Goal: Task Accomplishment & Management: Manage account settings

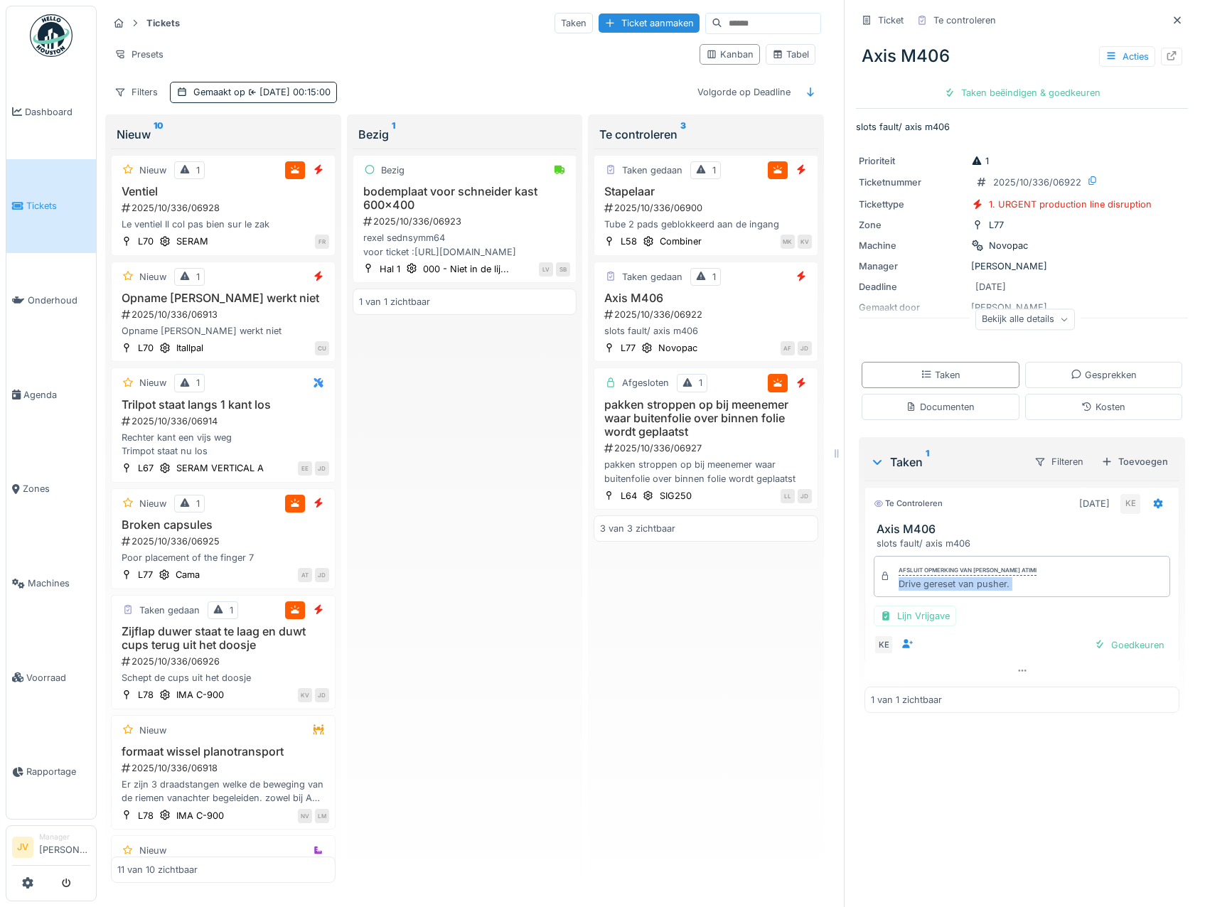
scroll to position [549, 0]
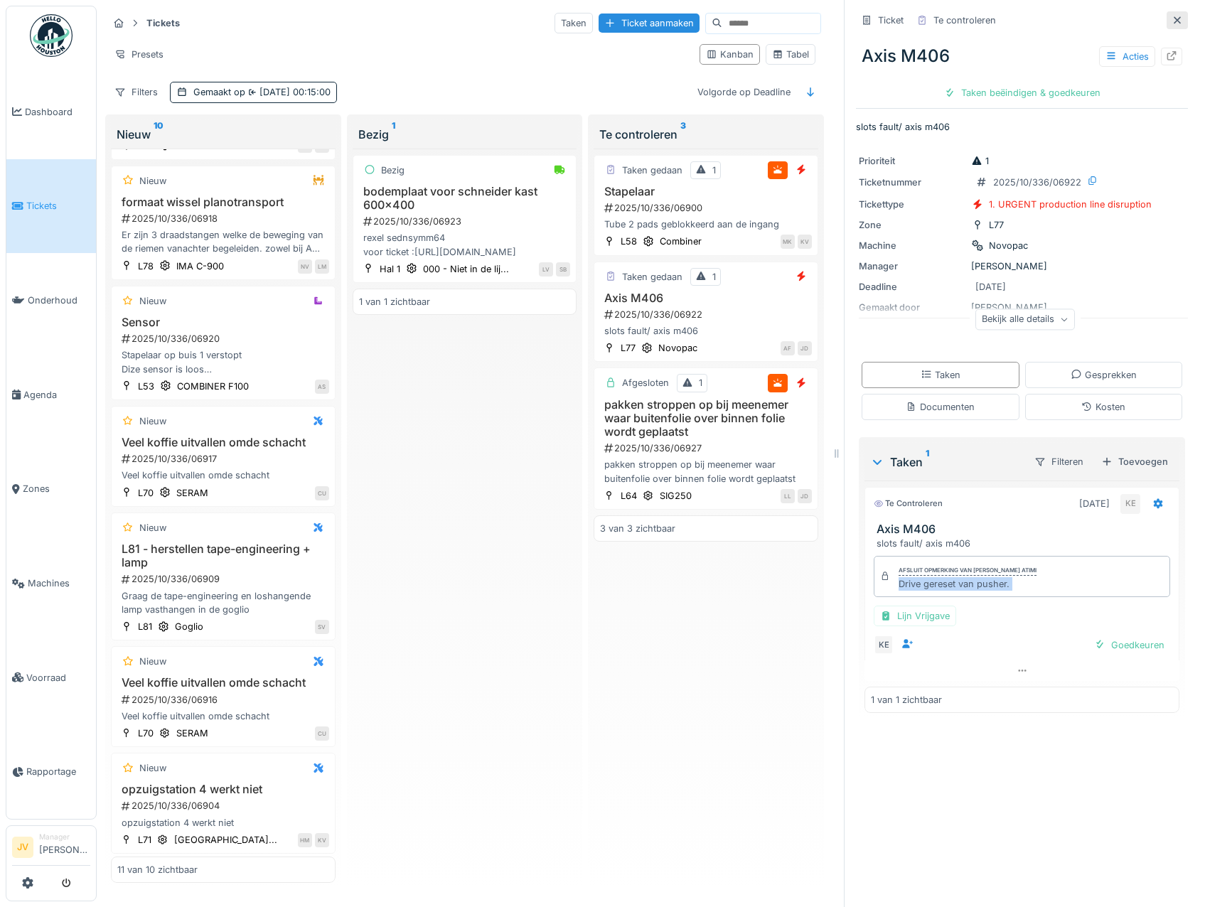
click at [1166, 16] on div at bounding box center [1176, 20] width 21 height 18
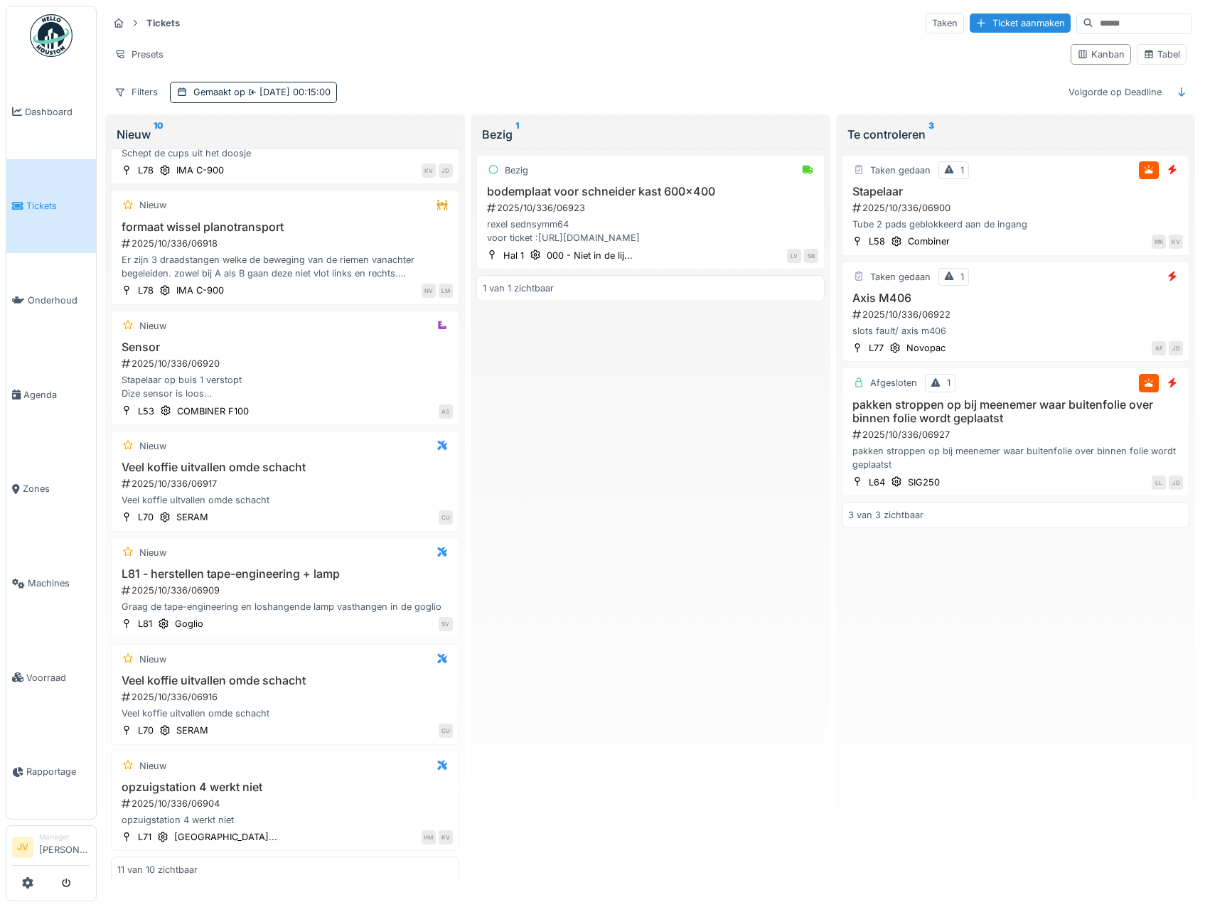
scroll to position [538, 0]
click at [1144, 48] on div "Tabel" at bounding box center [1161, 55] width 37 height 14
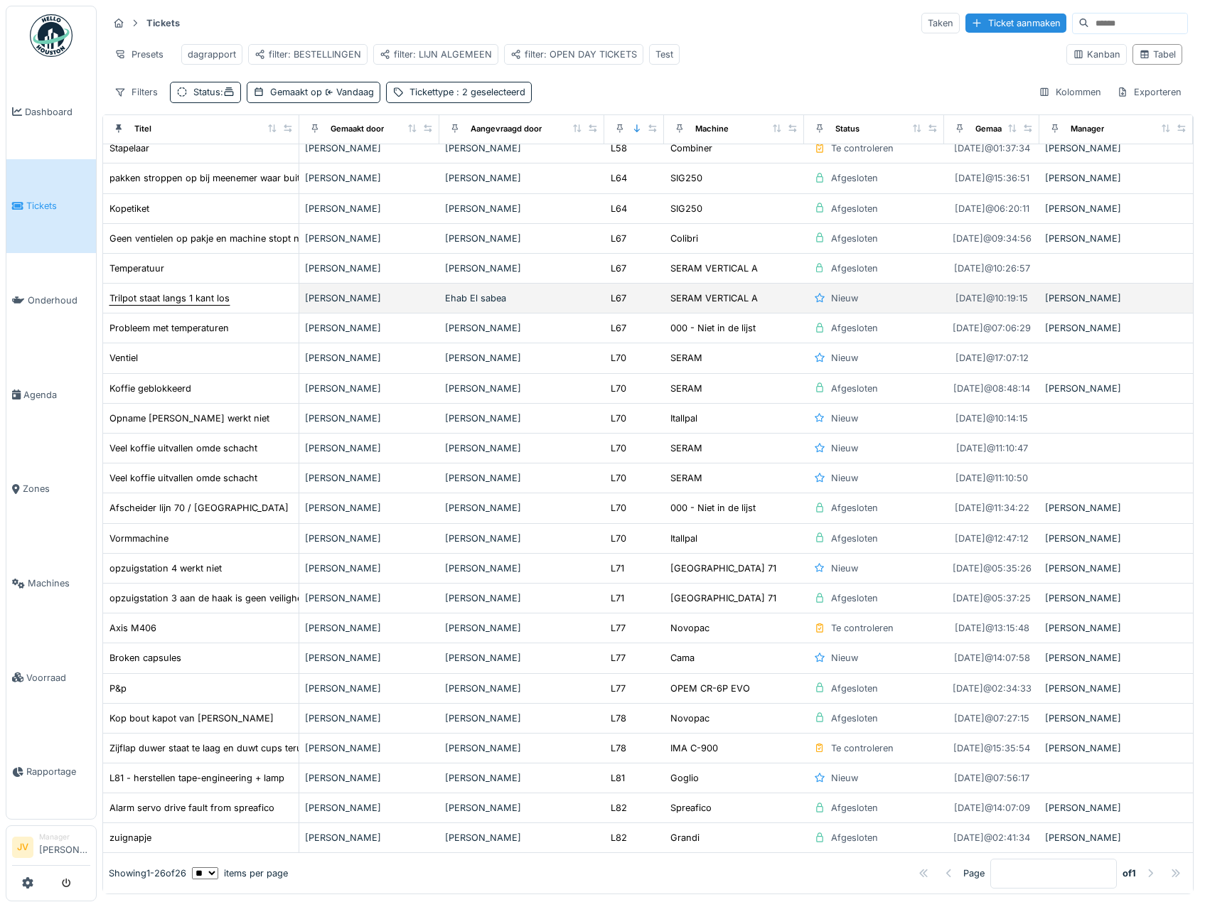
scroll to position [104, 0]
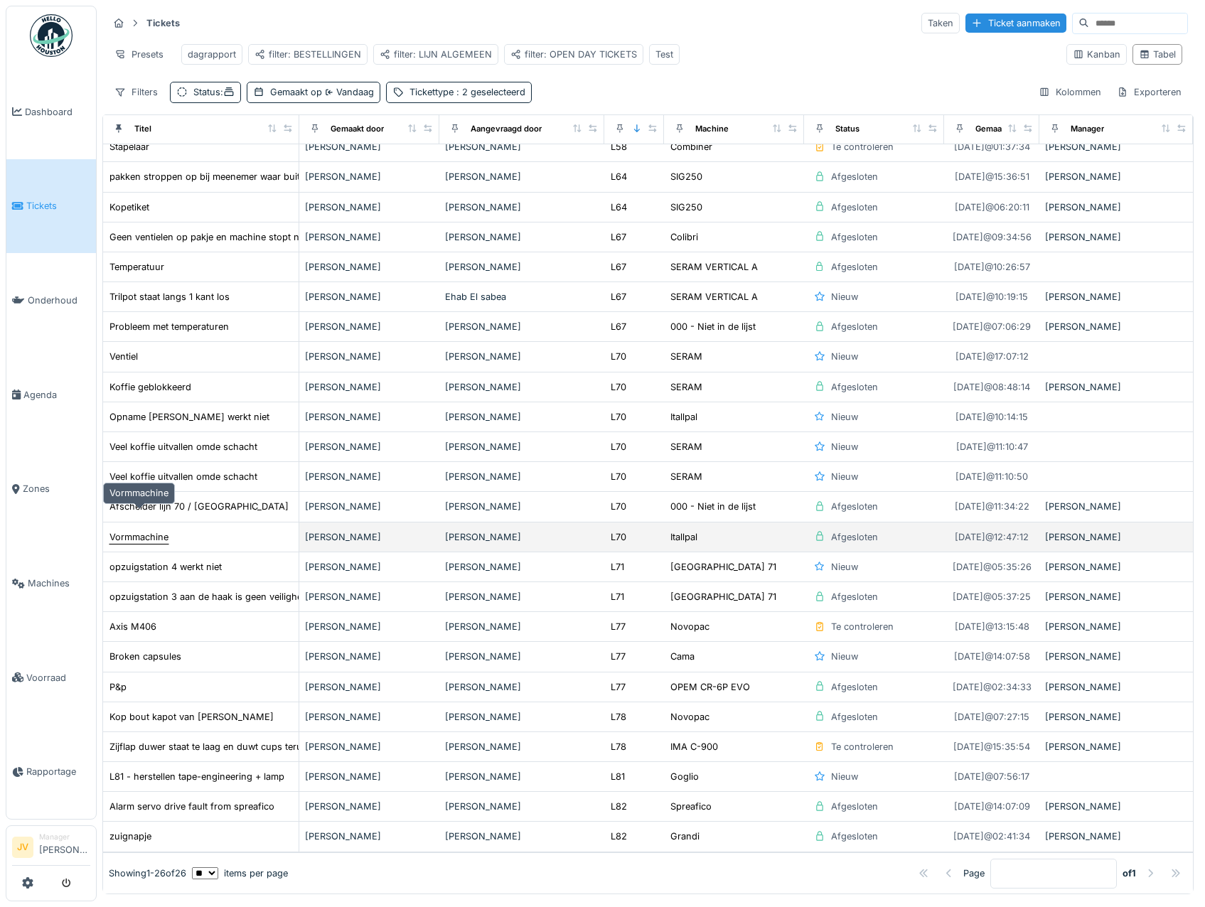
click at [154, 530] on div "Vormmachine" at bounding box center [138, 537] width 59 height 14
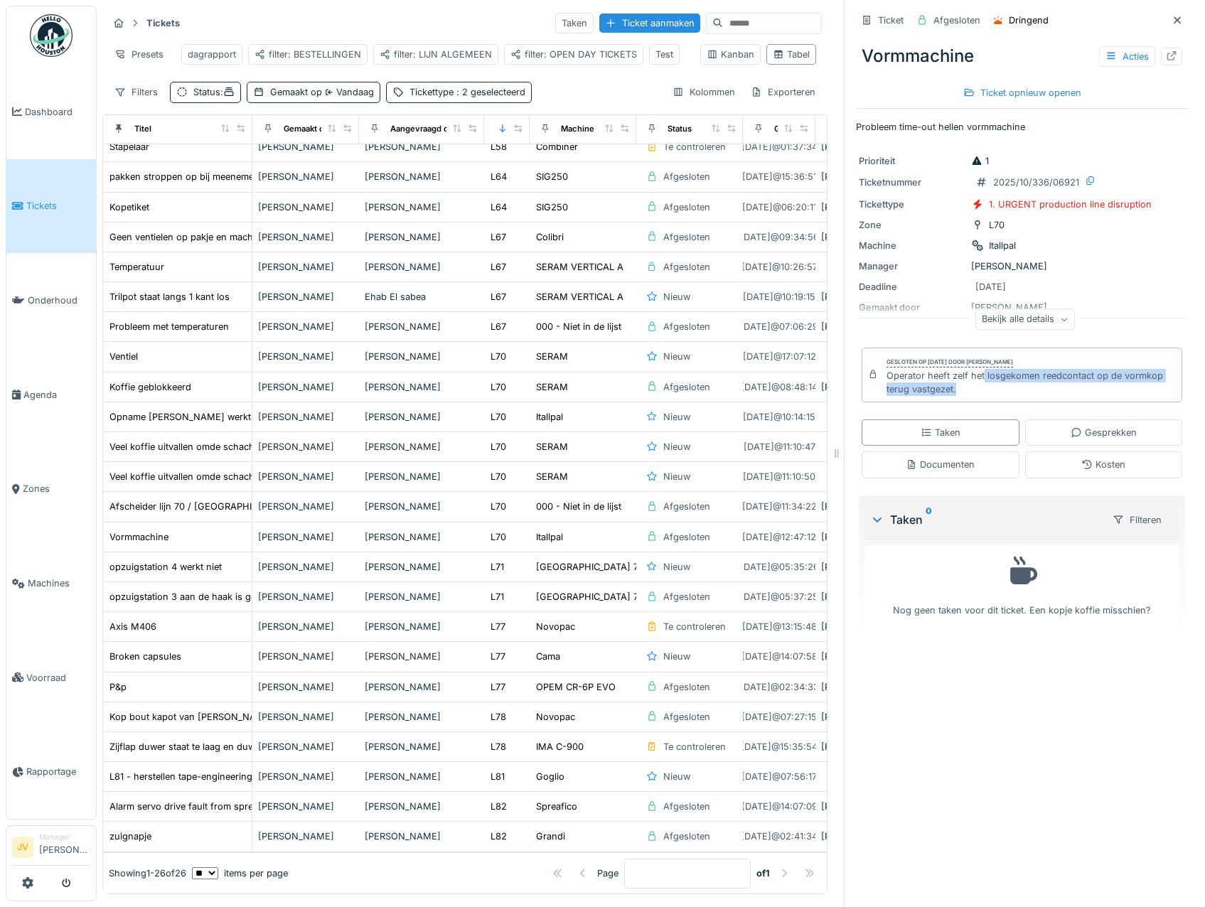
drag, startPoint x: 972, startPoint y: 373, endPoint x: 1120, endPoint y: 387, distance: 148.5
click at [1120, 387] on div "Operator heeft zelf het losgekomen reedcontact op de vormkop terug vastgezet." at bounding box center [1030, 382] width 289 height 27
copy div "losgekomen reedcontact op de vormkop terug vastgezet."
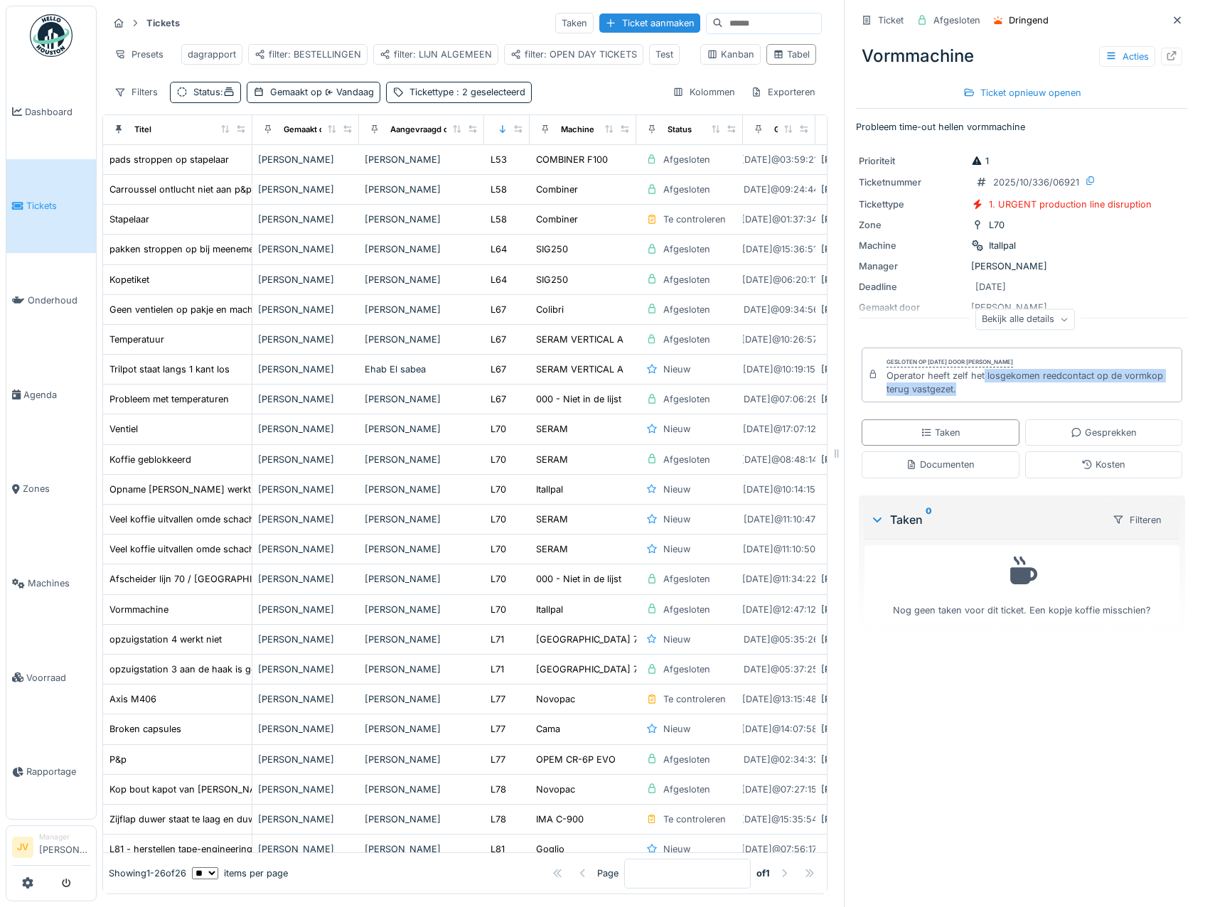
click at [18, 213] on link "Tickets" at bounding box center [51, 206] width 90 height 95
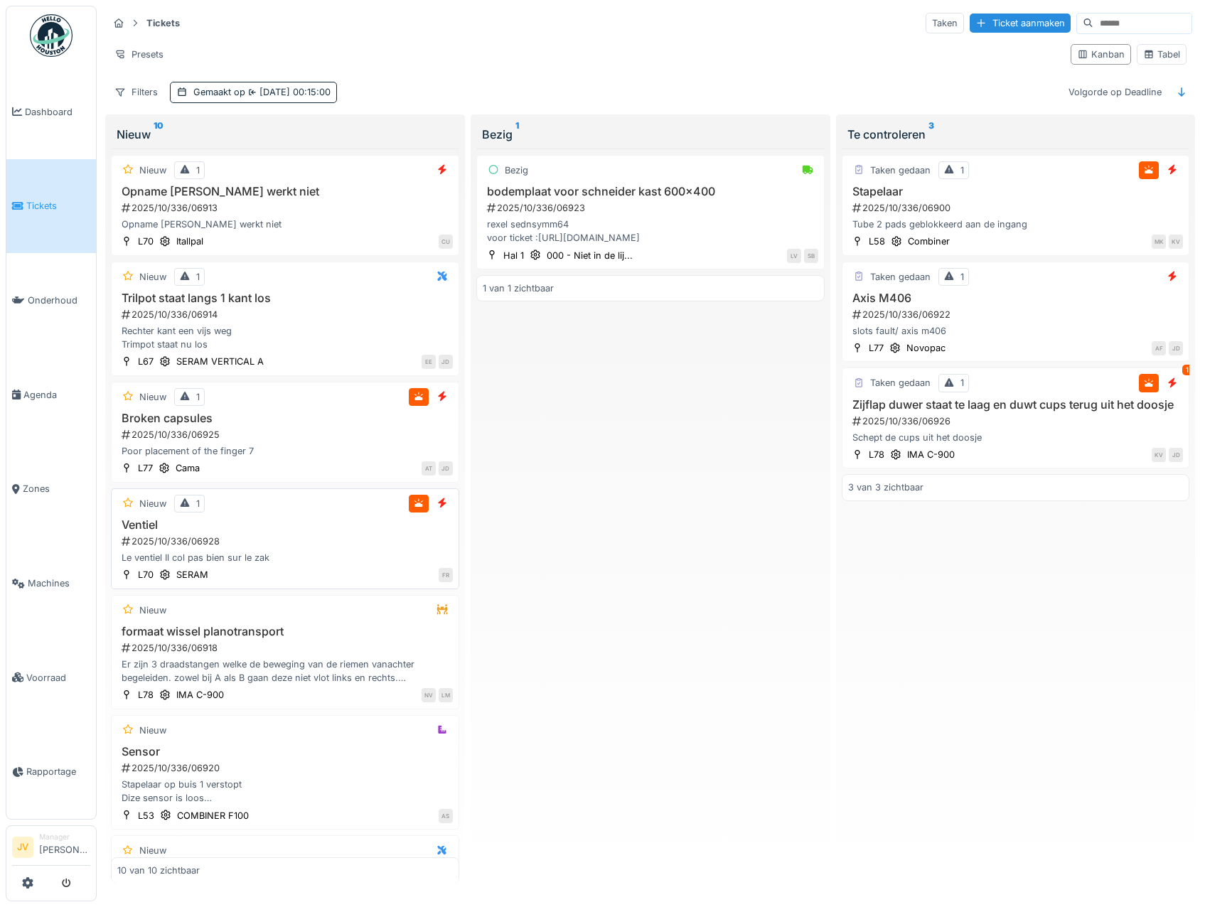
click at [366, 525] on h3 "Ventiel" at bounding box center [284, 525] width 335 height 14
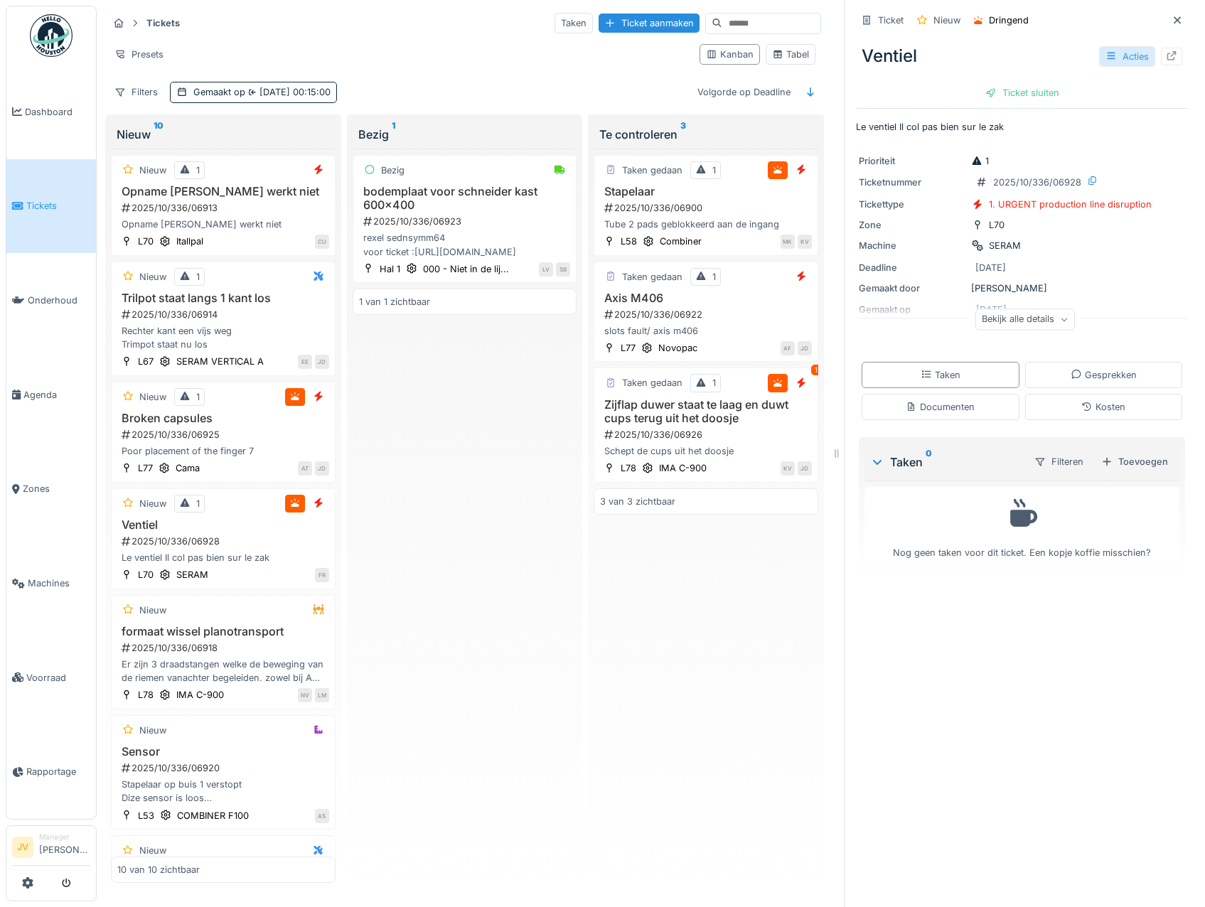
click at [1105, 61] on div at bounding box center [1110, 57] width 11 height 14
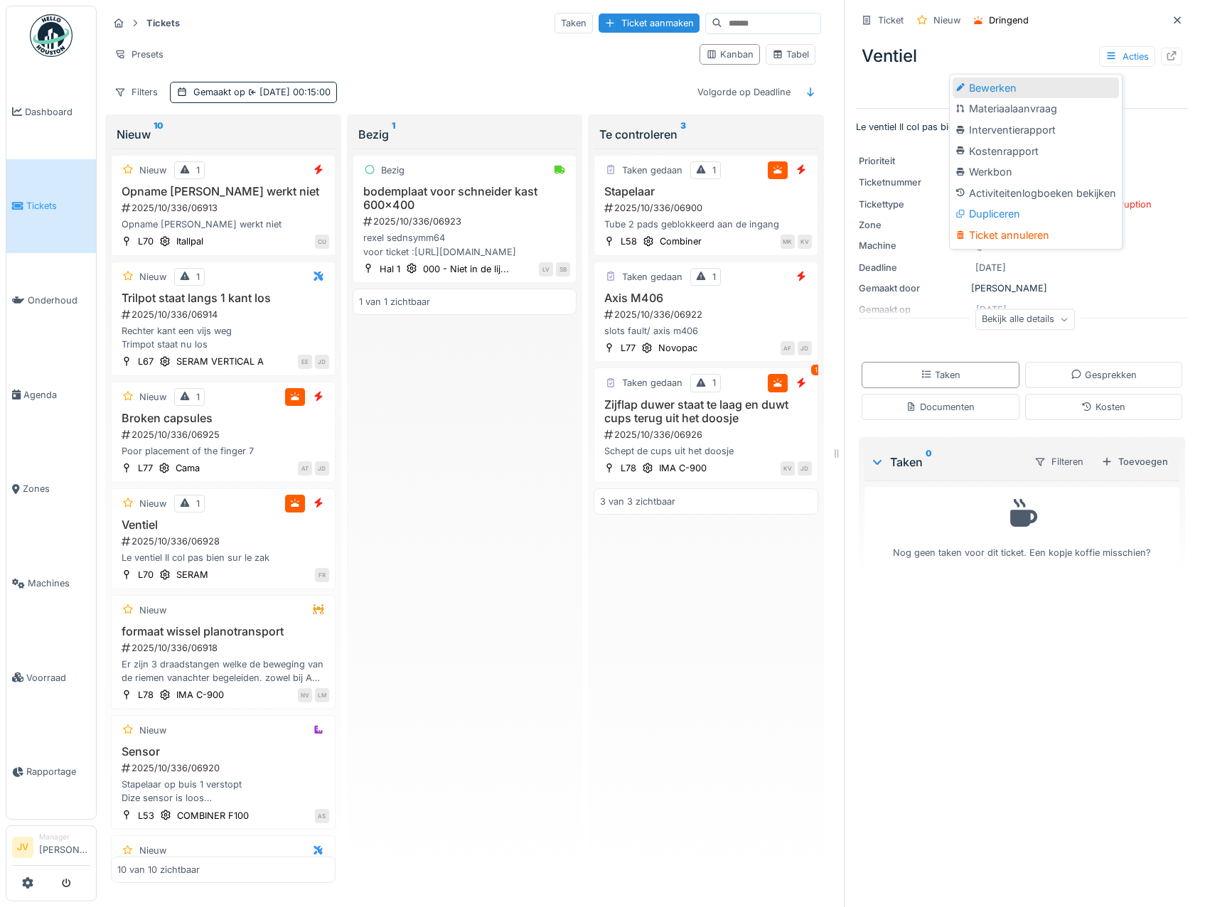
click at [1046, 87] on div "Bewerken" at bounding box center [1035, 87] width 166 height 21
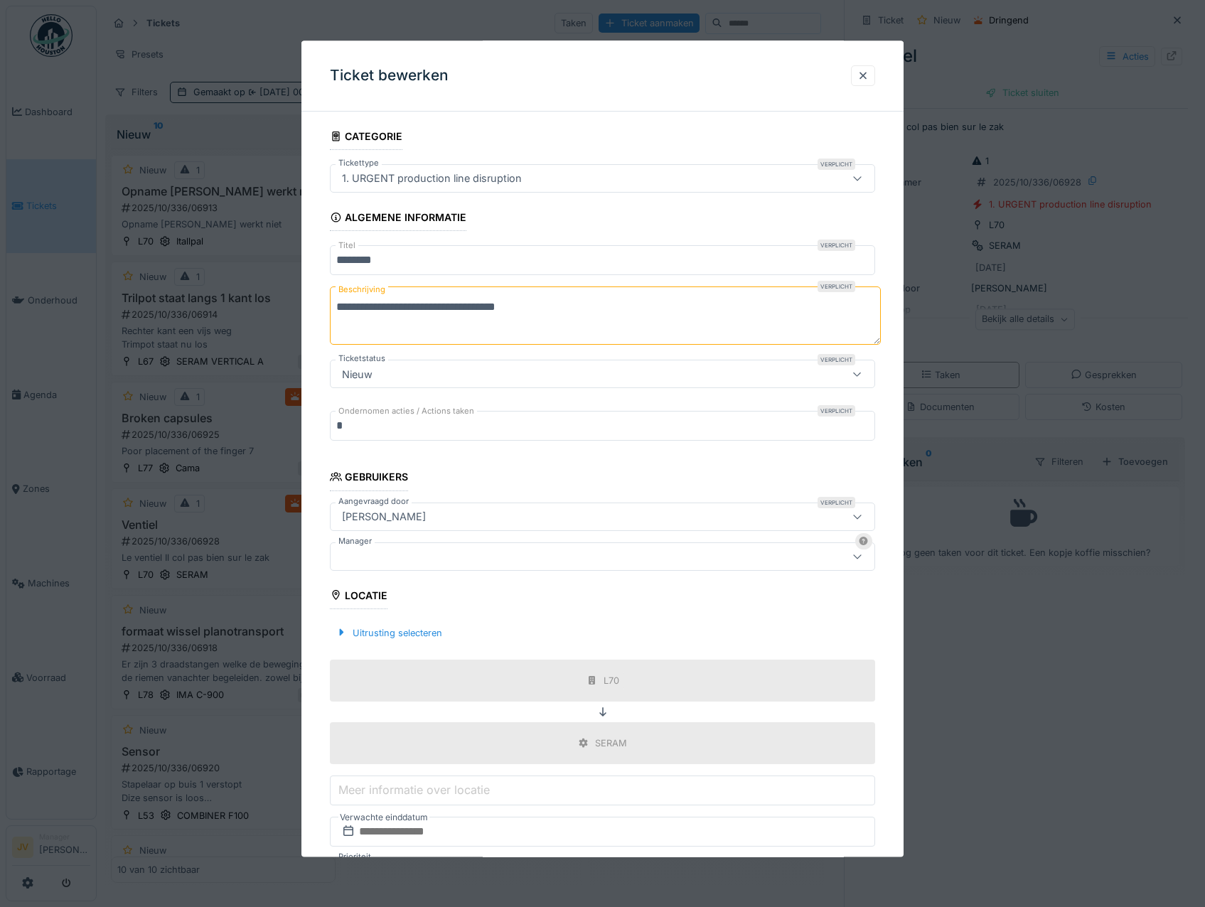
click at [426, 266] on input "*******" at bounding box center [603, 261] width 546 height 30
type input "**********"
click at [434, 560] on div at bounding box center [570, 557] width 468 height 16
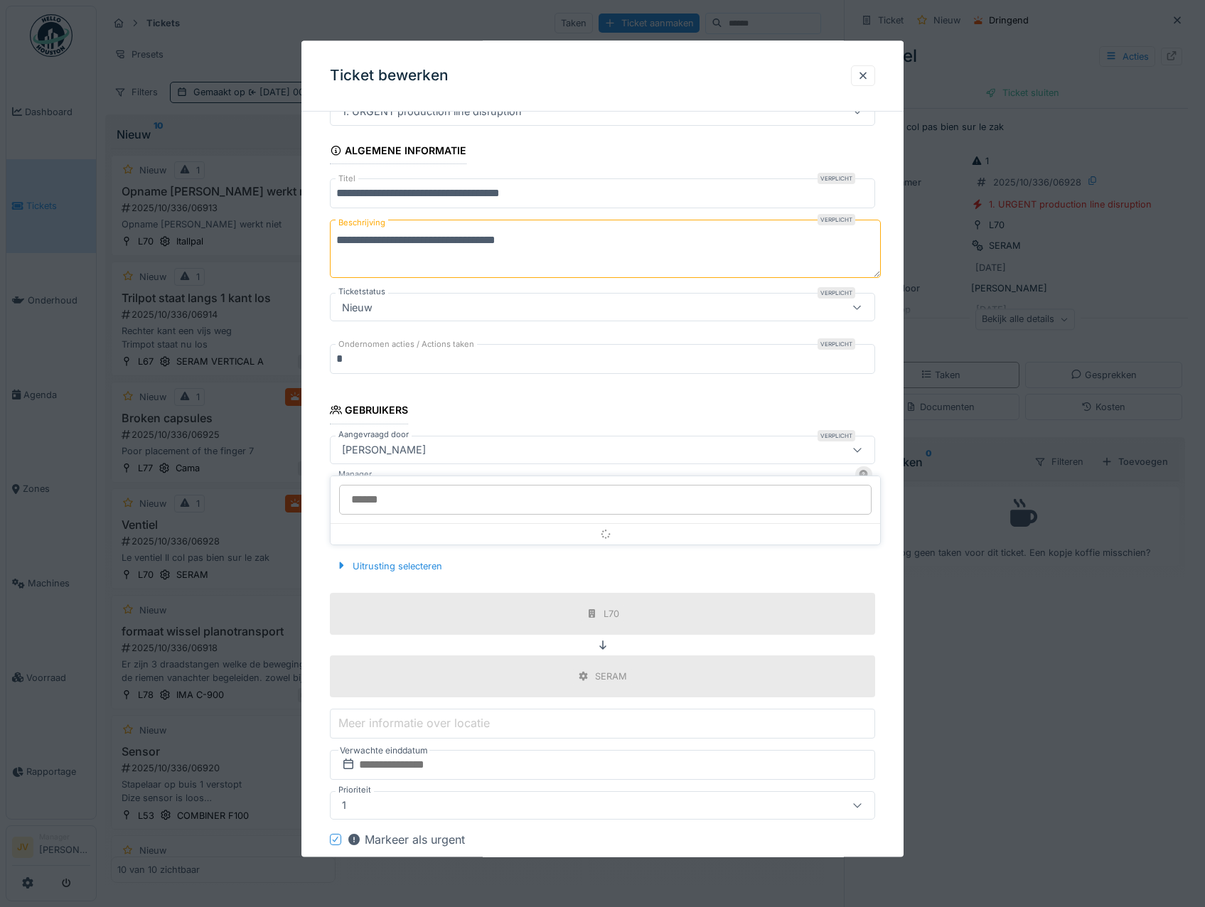
scroll to position [107, 0]
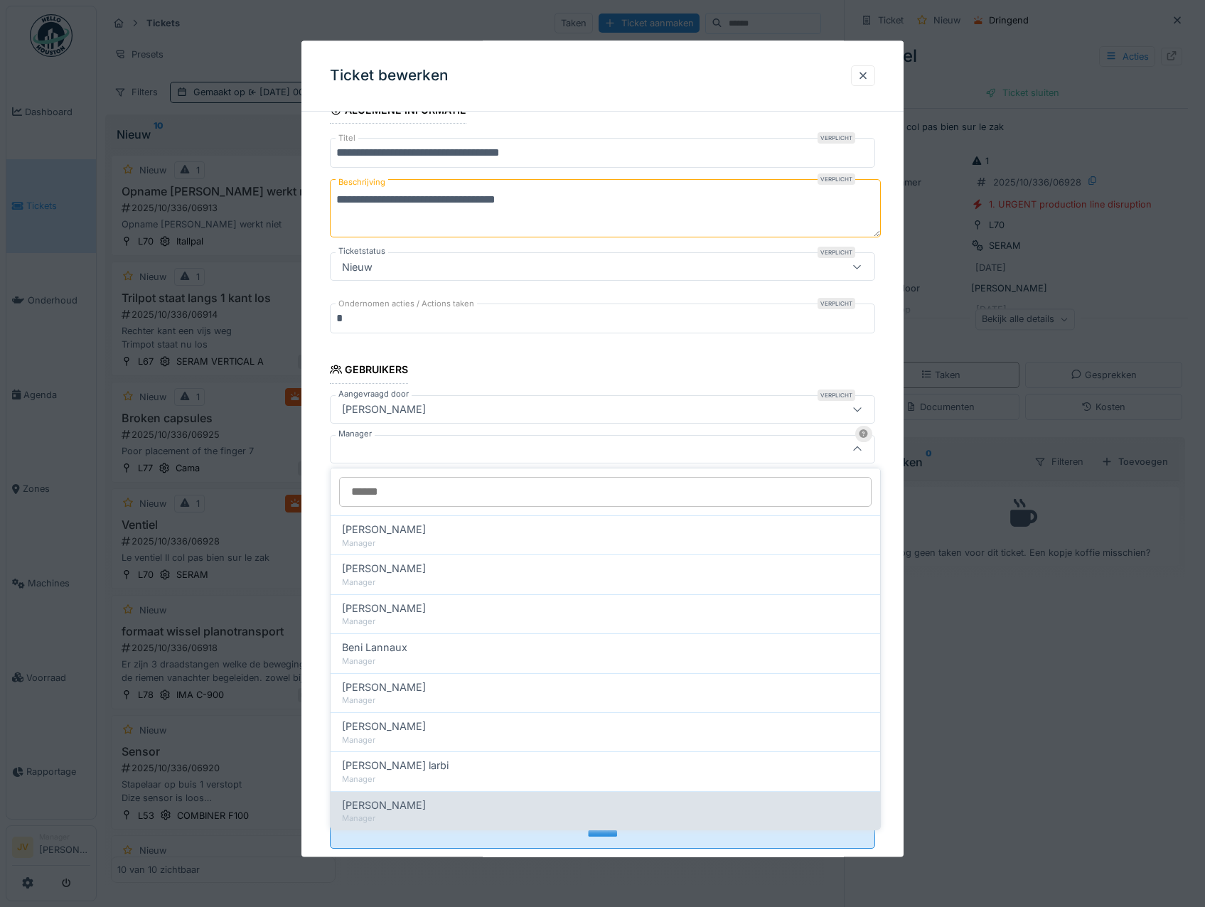
click at [425, 812] on div "Manager" at bounding box center [605, 818] width 527 height 12
type input "****"
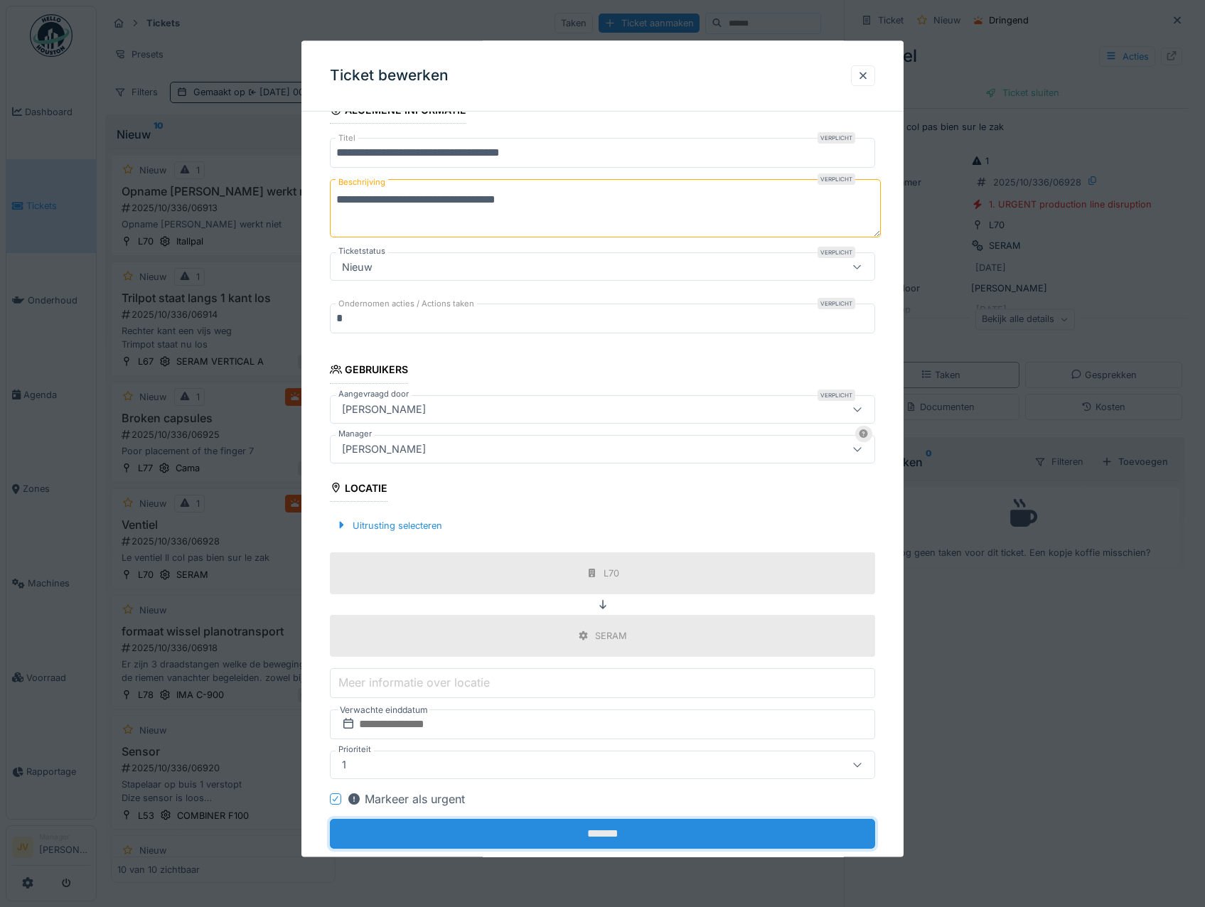
click at [596, 837] on input "*******" at bounding box center [603, 834] width 546 height 30
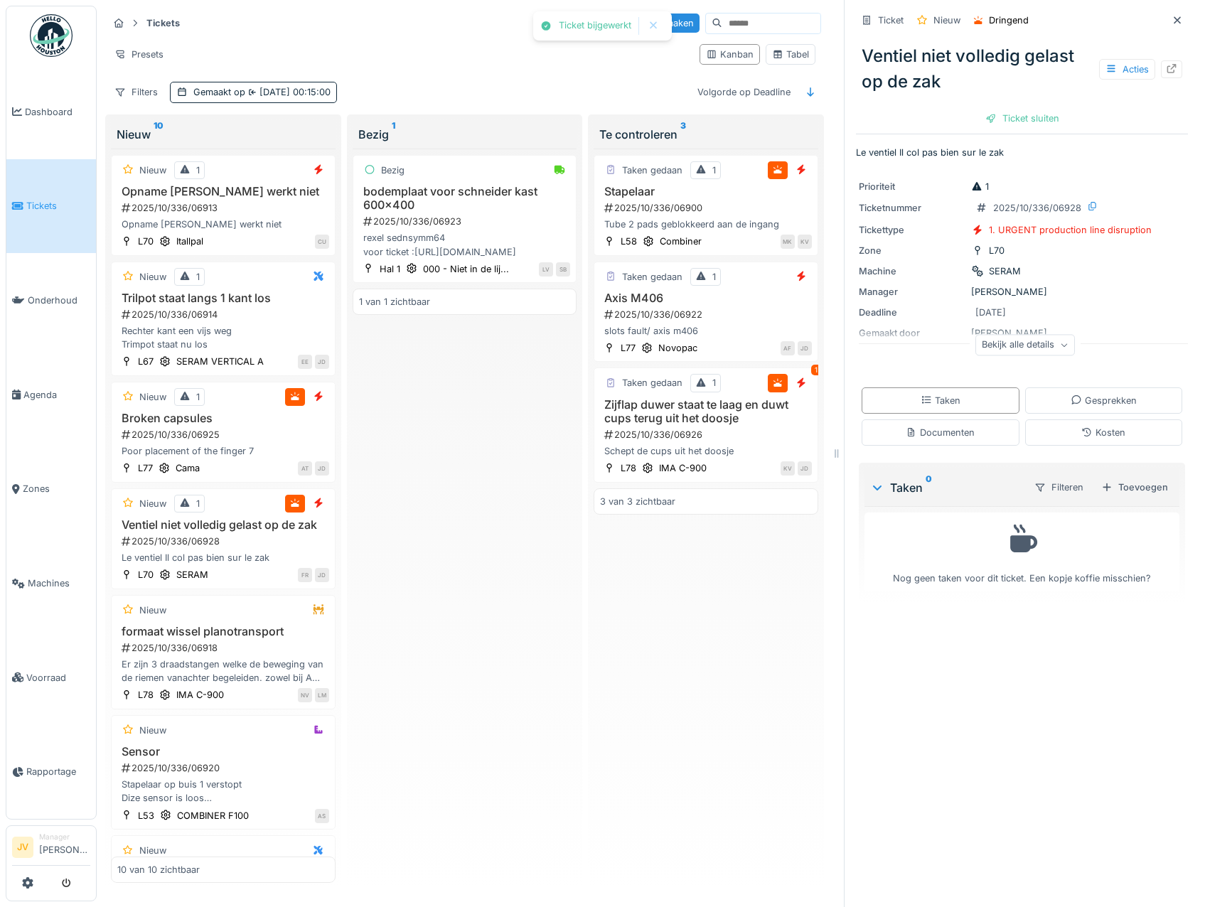
scroll to position [11, 0]
